Goal: Use online tool/utility: Use online tool/utility

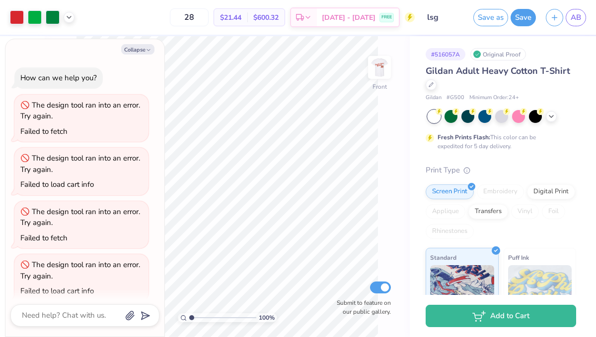
scroll to position [10, 0]
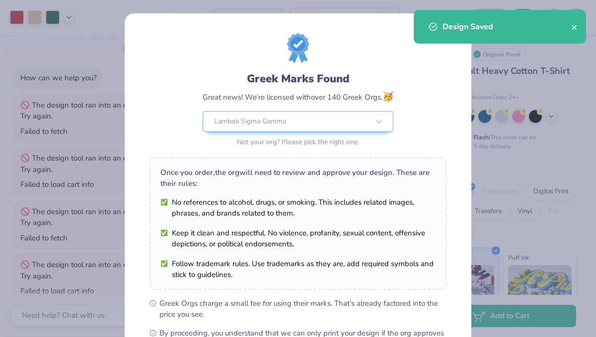
scroll to position [10, 0]
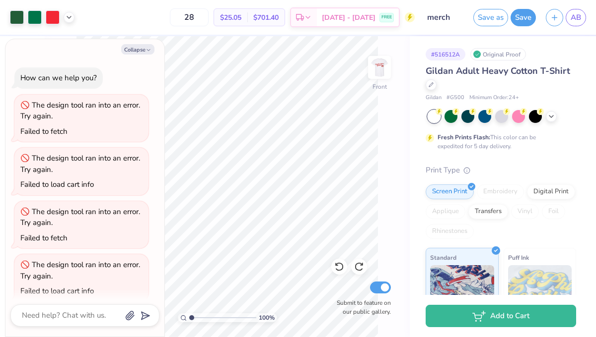
scroll to position [10, 0]
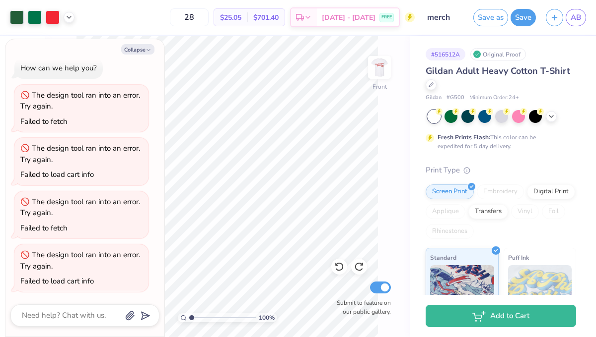
type textarea "x"
